Goal: Transaction & Acquisition: Book appointment/travel/reservation

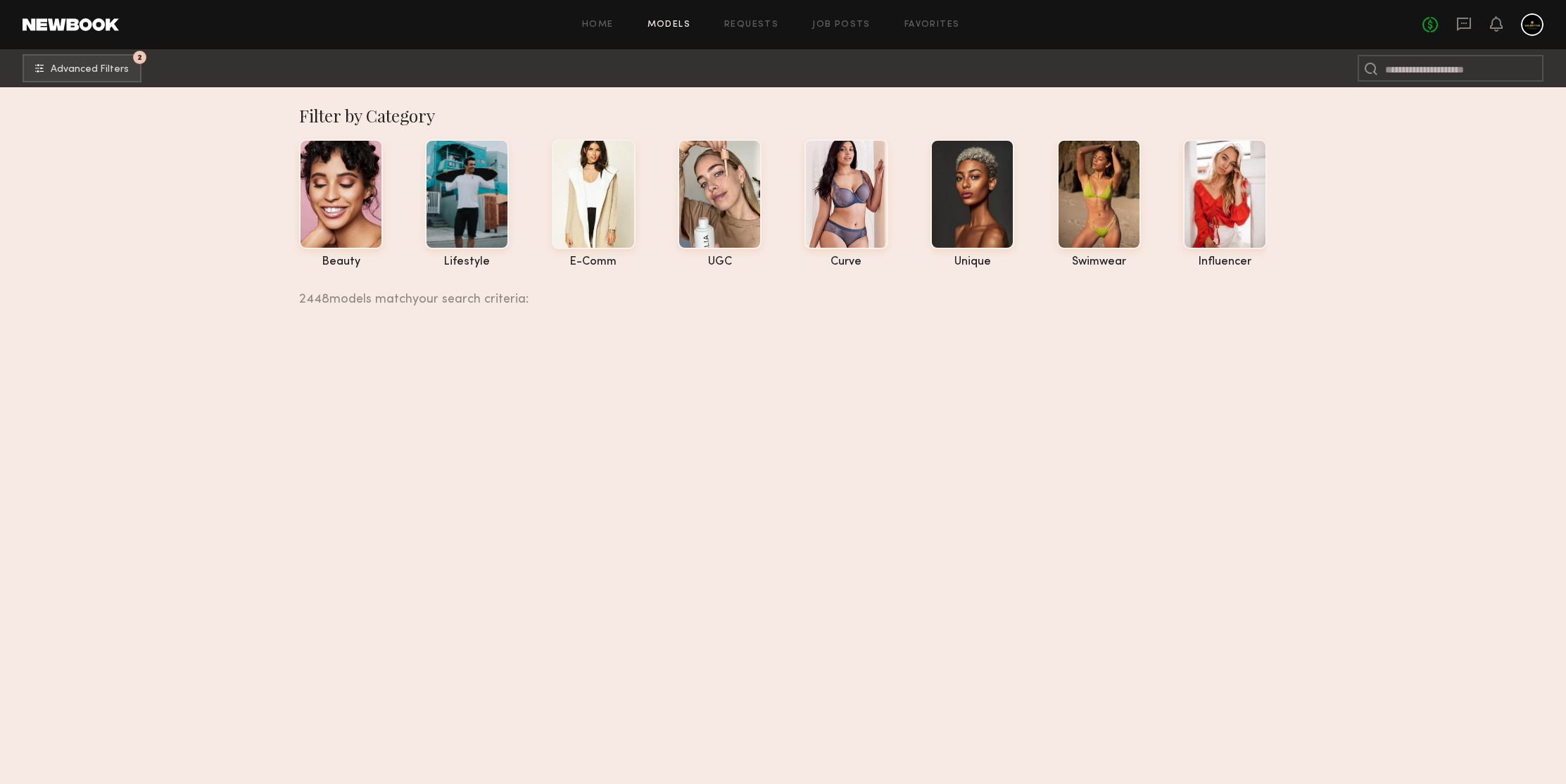
scroll to position [10137, 0]
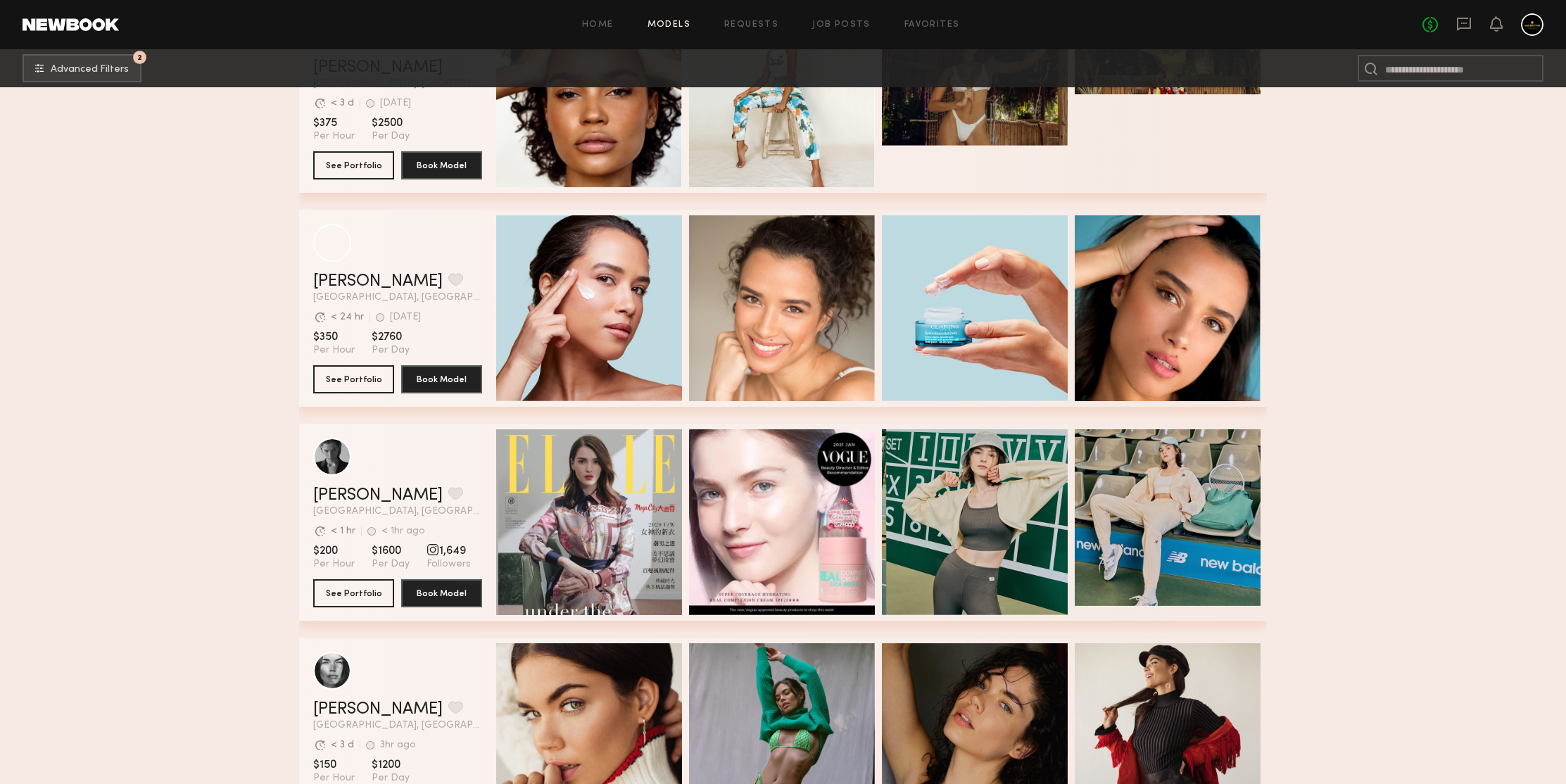
scroll to position [1107, 0]
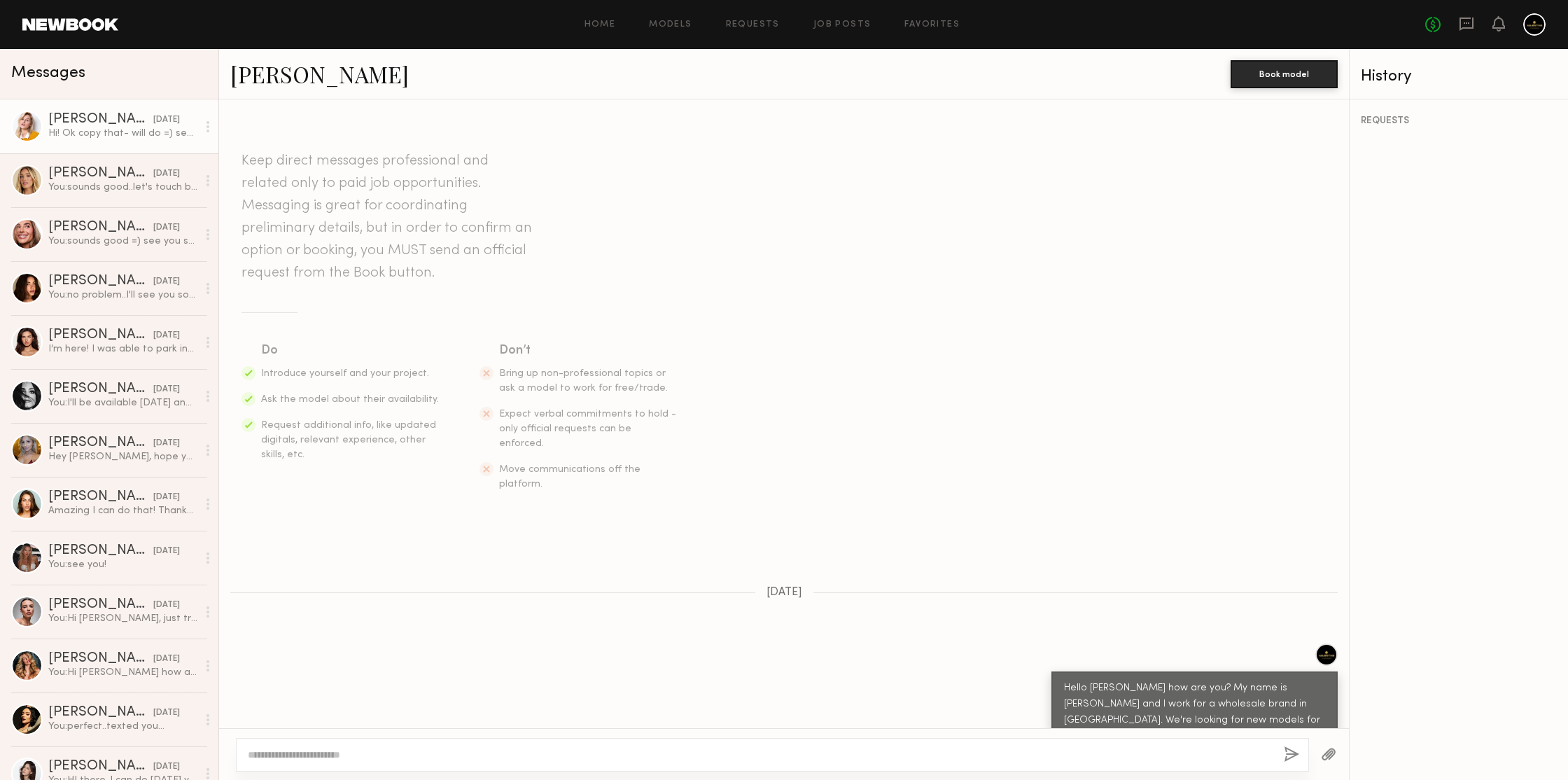
scroll to position [2861, 0]
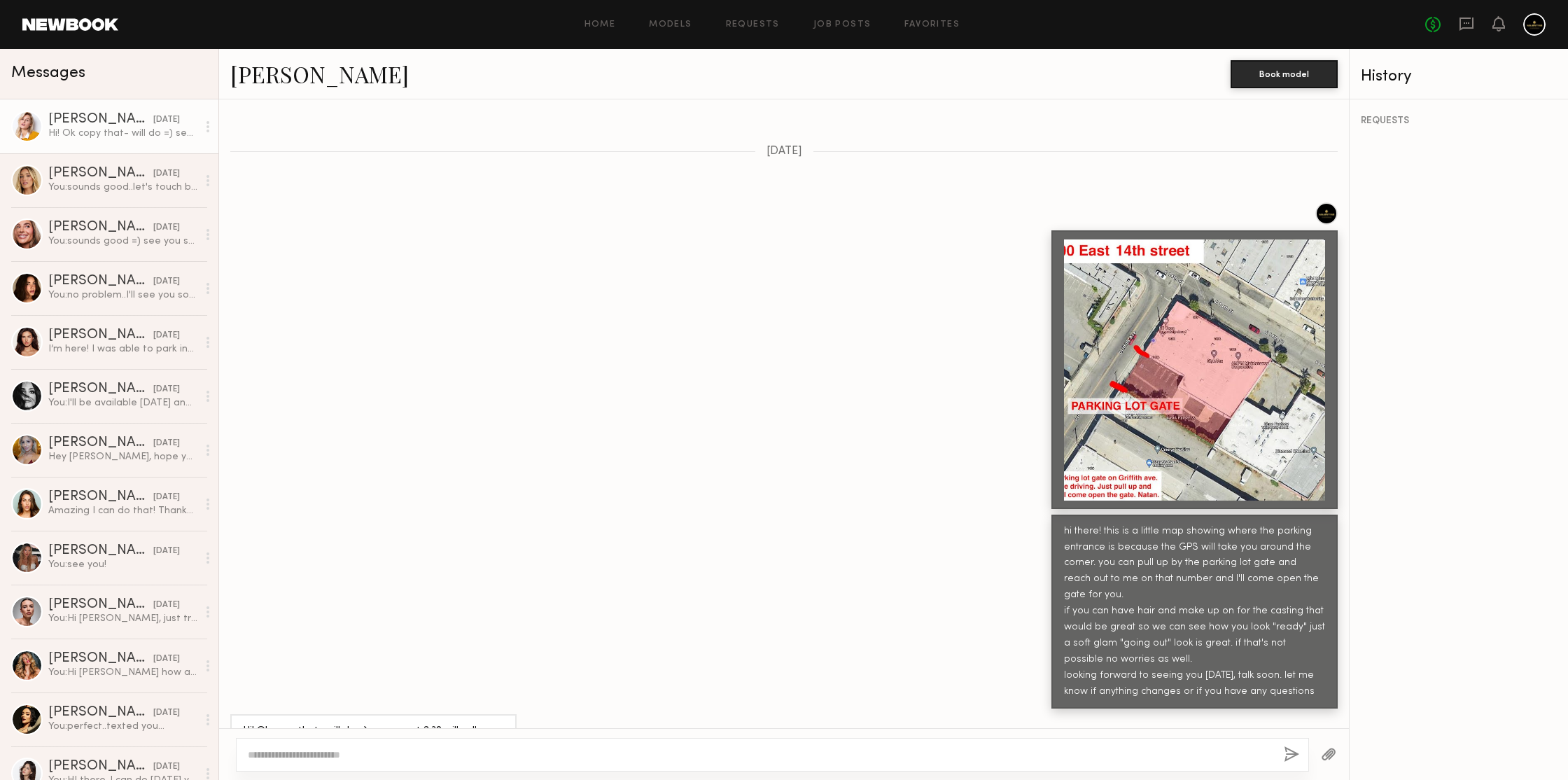
click at [319, 78] on link "Amanda R." at bounding box center [319, 73] width 178 height 30
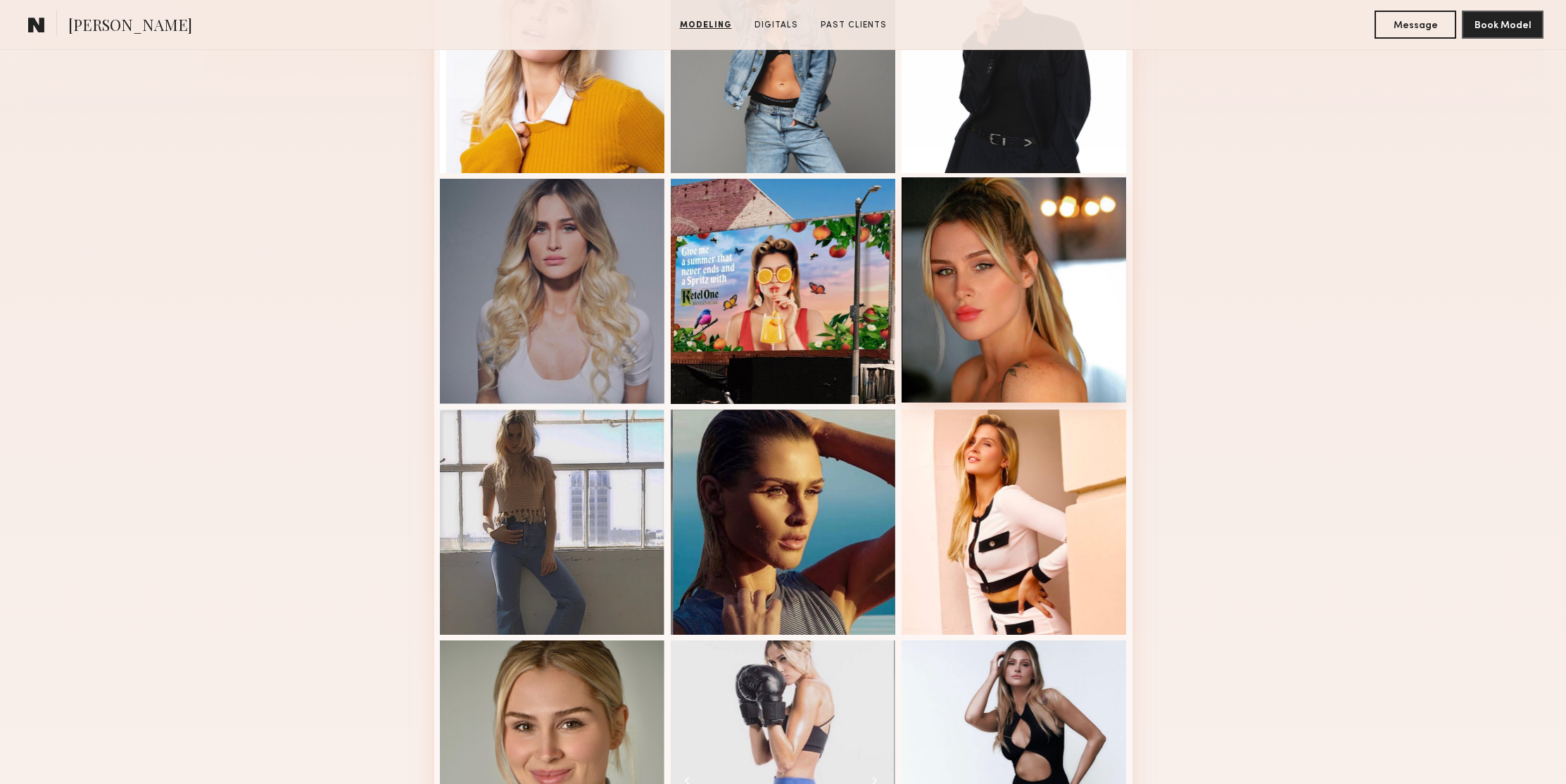
scroll to position [477, 0]
